Goal: Information Seeking & Learning: Check status

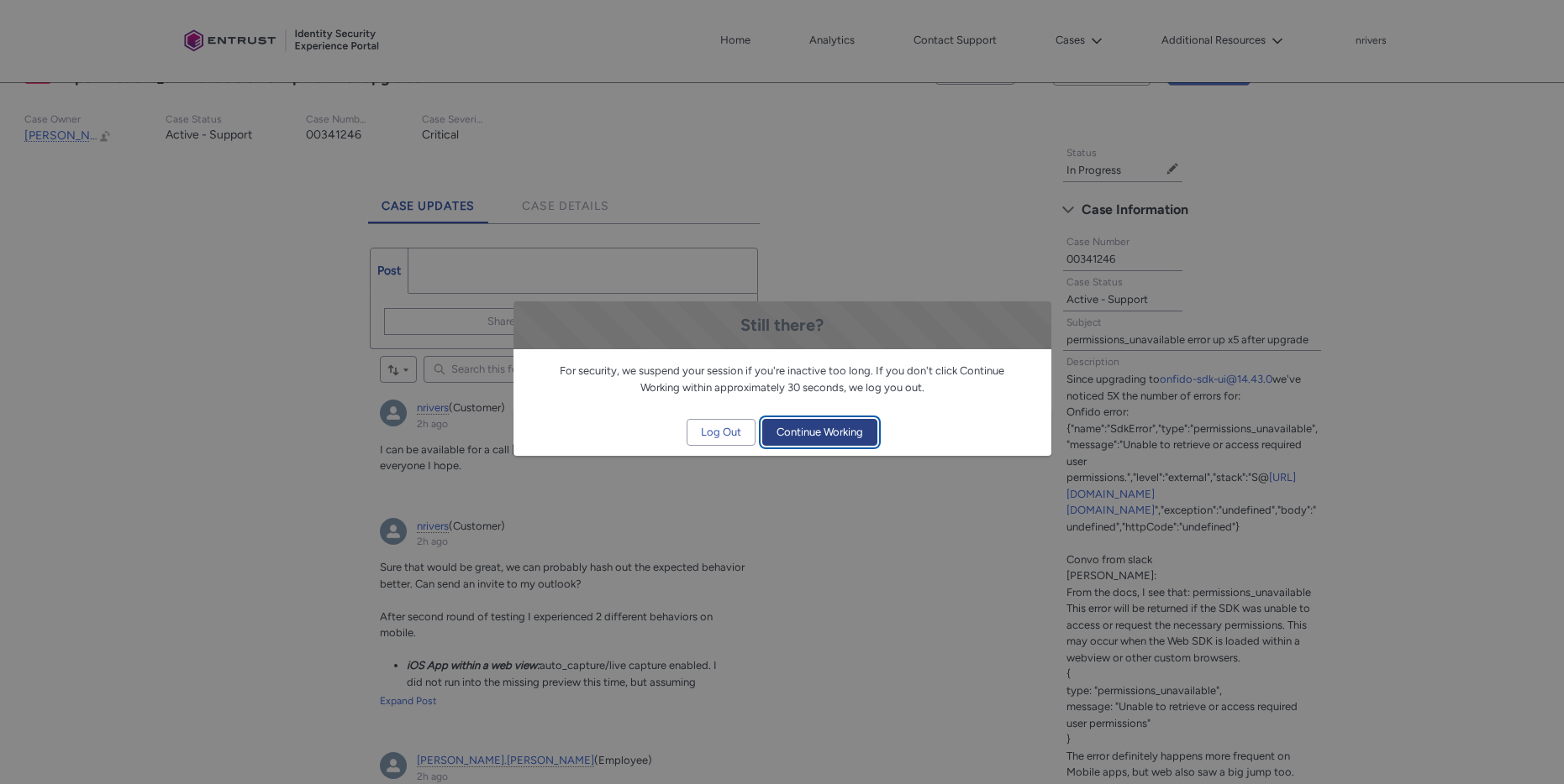
click at [822, 433] on span "Continue Working" at bounding box center [819, 432] width 86 height 25
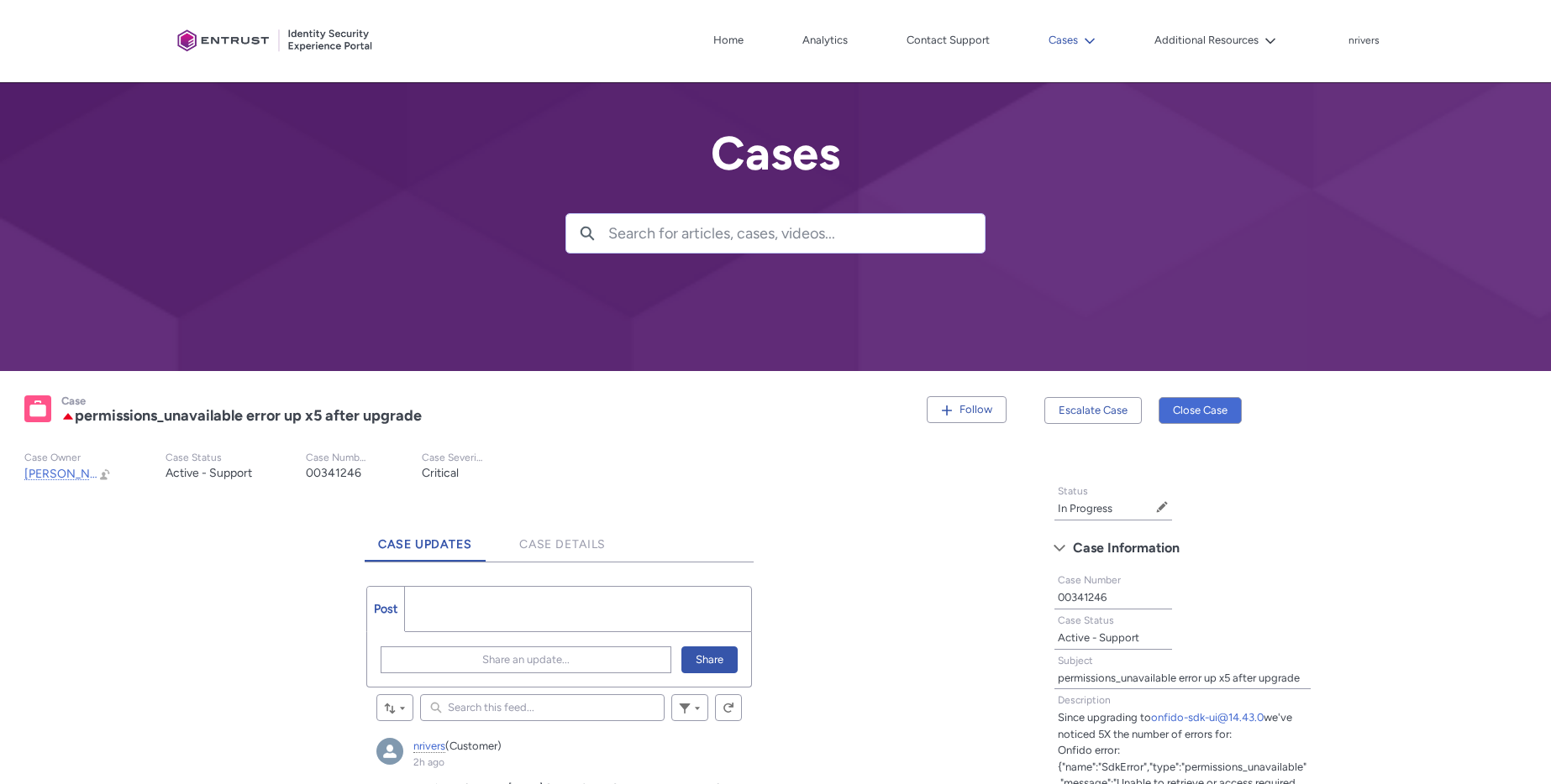
click at [1074, 41] on button "Cases" at bounding box center [1072, 40] width 55 height 25
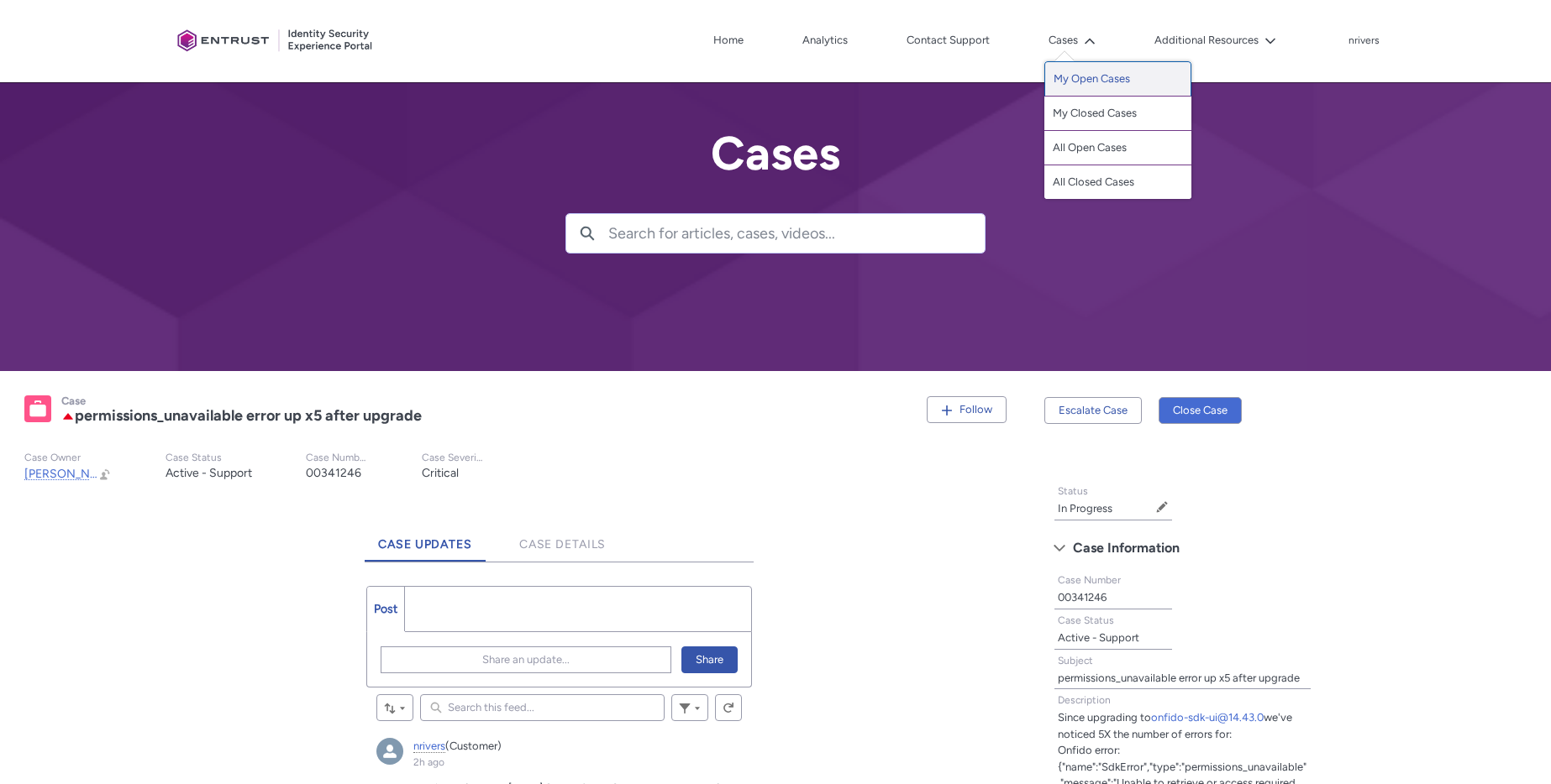
click at [1093, 70] on link "My Open Cases" at bounding box center [1118, 79] width 147 height 36
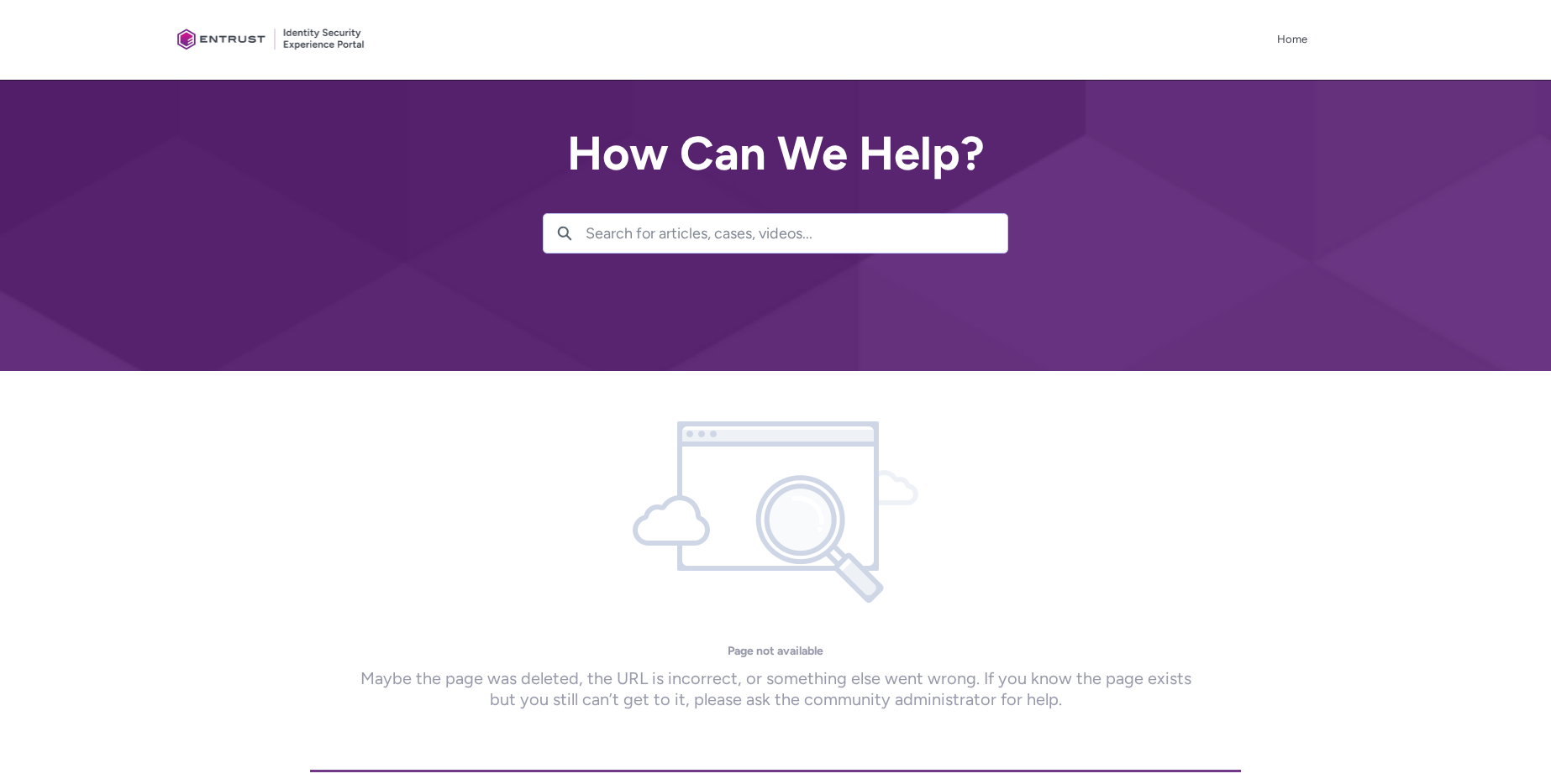
click at [1265, 41] on ul "Home More" at bounding box center [859, 39] width 906 height 25
click at [1290, 37] on link "Home" at bounding box center [1292, 39] width 39 height 25
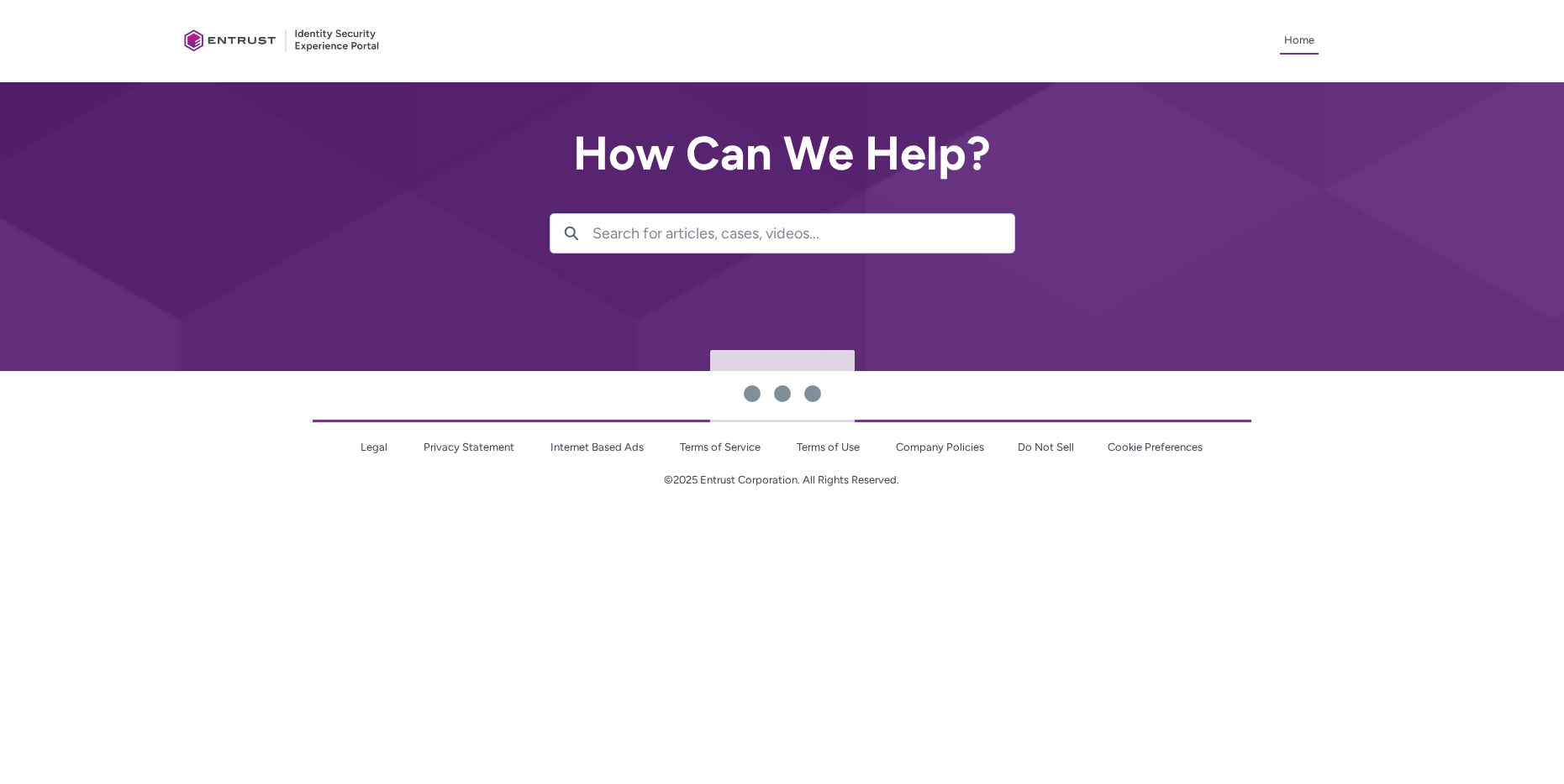
click at [1298, 36] on div at bounding box center [798, 392] width 1530 height 784
